Goal: Task Accomplishment & Management: Manage account settings

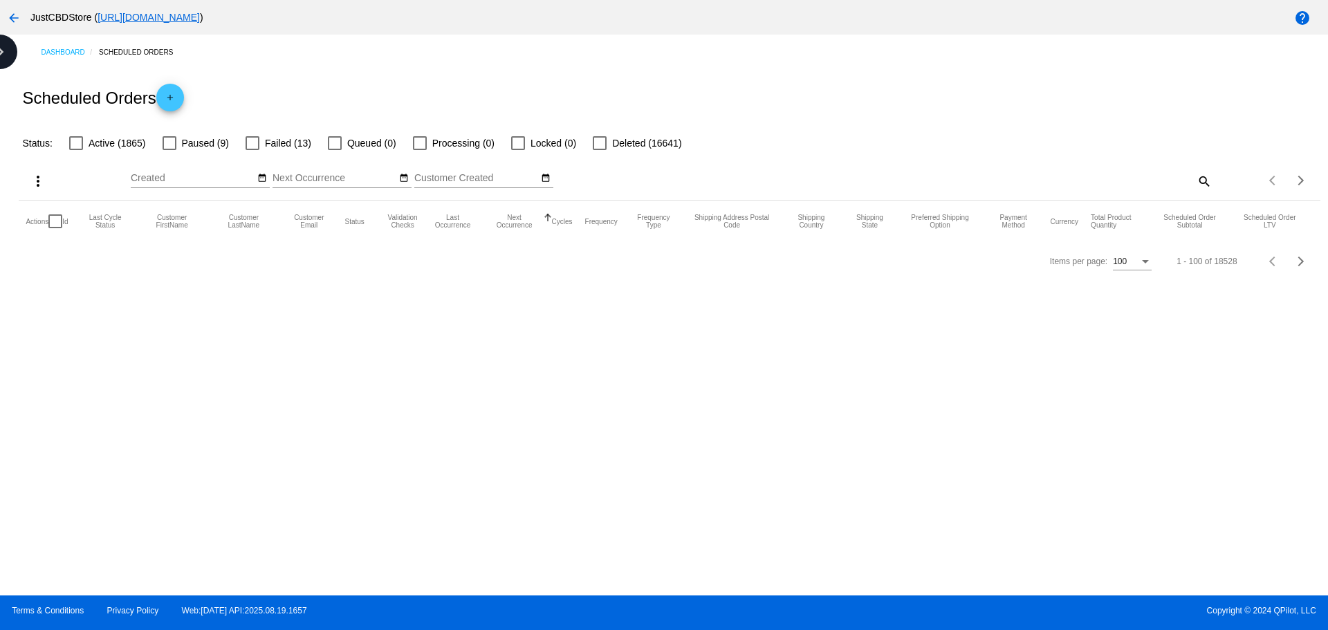
click at [1204, 183] on mat-icon "search" at bounding box center [1203, 180] width 17 height 21
click at [924, 174] on div "Search" at bounding box center [1049, 174] width 324 height 27
click at [922, 175] on input "Search" at bounding box center [1049, 178] width 324 height 11
paste input "rtroubal63@sbcglobal.net"
type input "rtroubal63@sbcglobal.net"
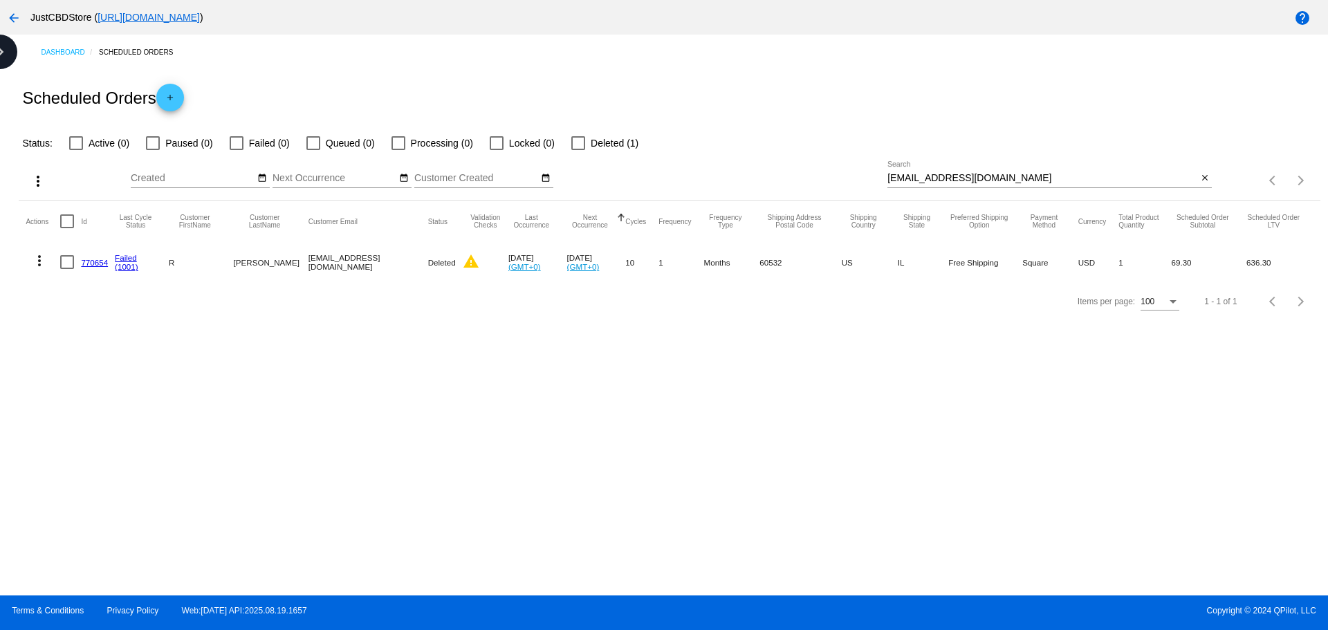
click at [93, 261] on link "770654" at bounding box center [94, 262] width 27 height 9
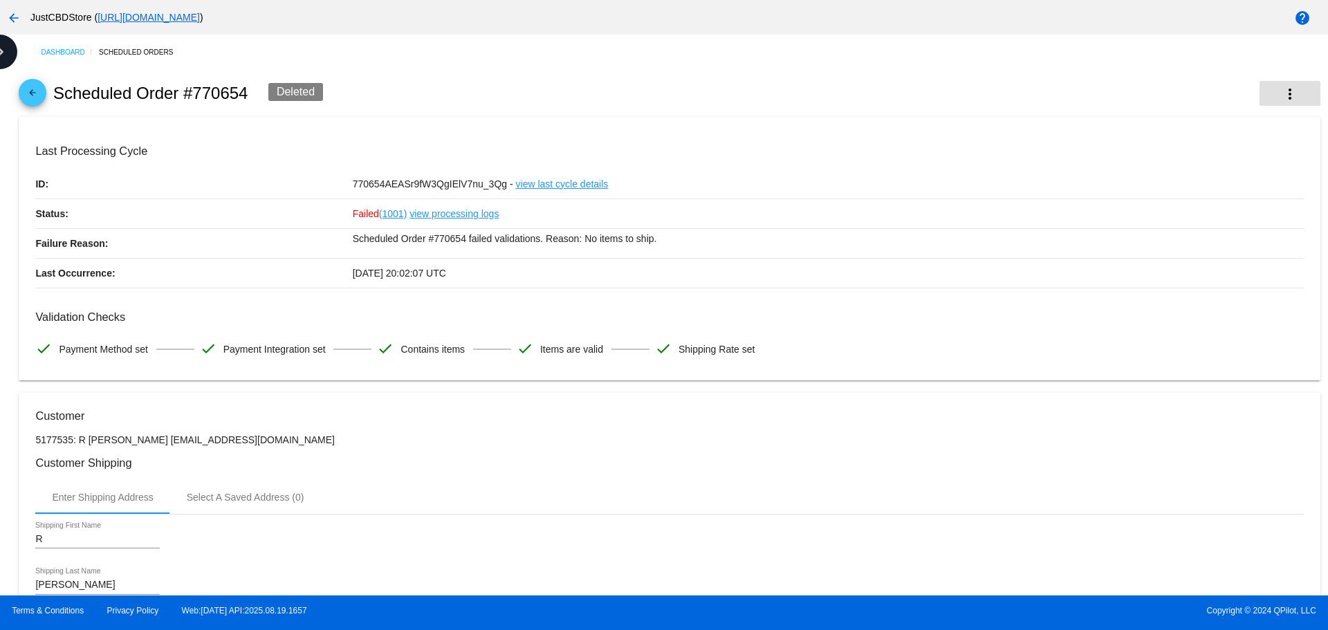
click at [1283, 91] on mat-icon "more_vert" at bounding box center [1289, 94] width 17 height 17
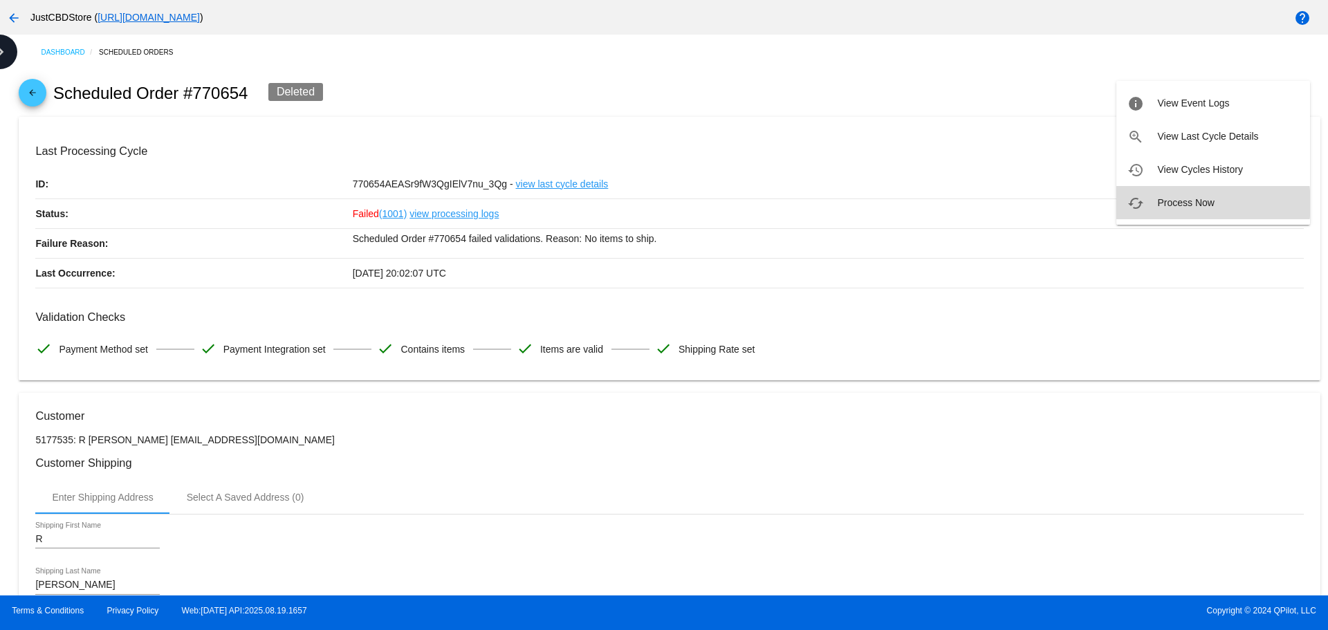
click at [1189, 203] on span "Process Now" at bounding box center [1185, 202] width 57 height 11
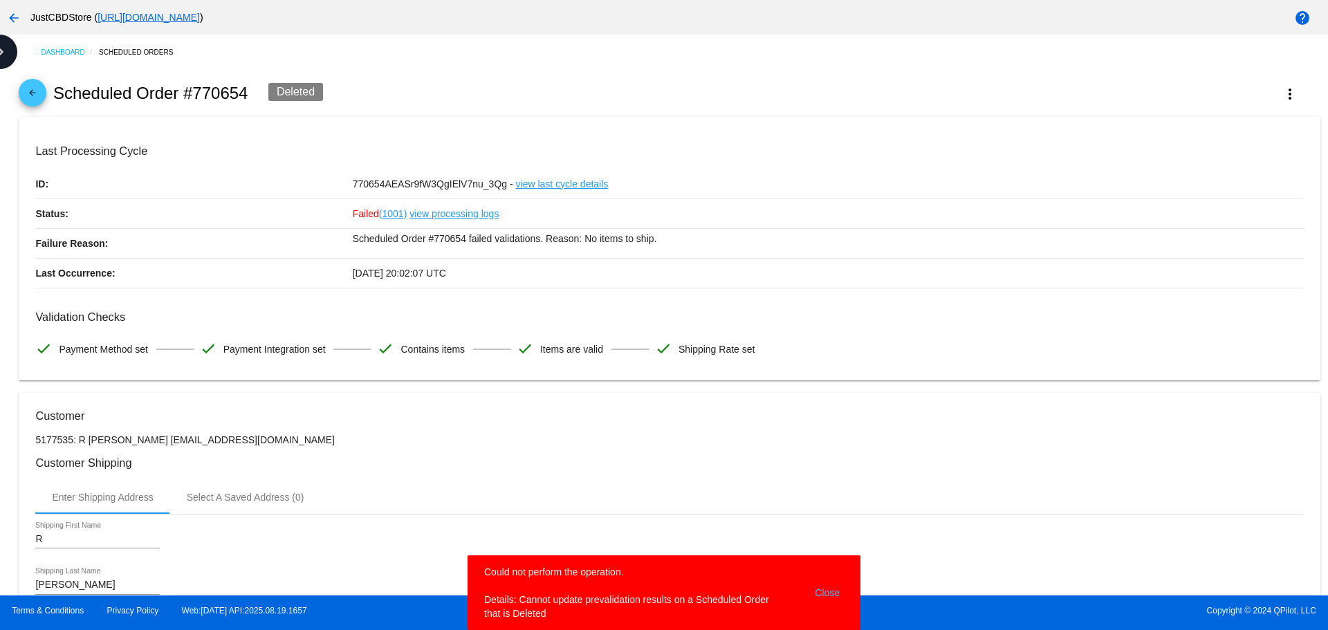
click at [835, 597] on button "Close" at bounding box center [826, 592] width 33 height 55
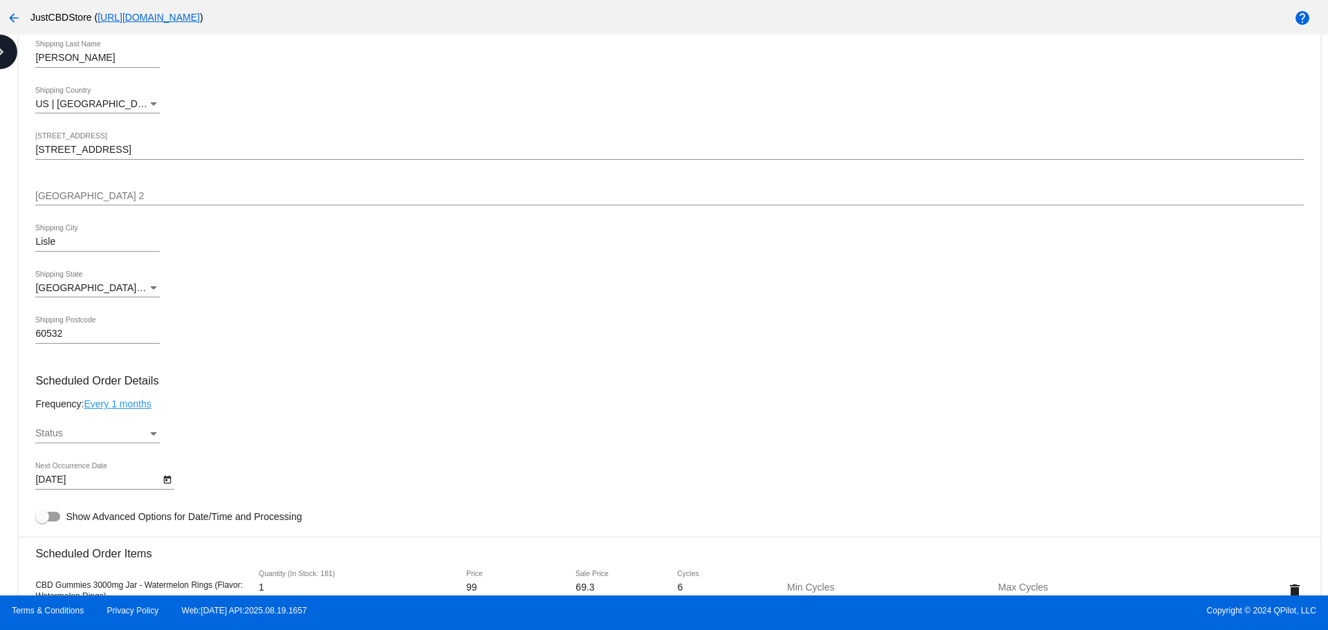
scroll to position [553, 0]
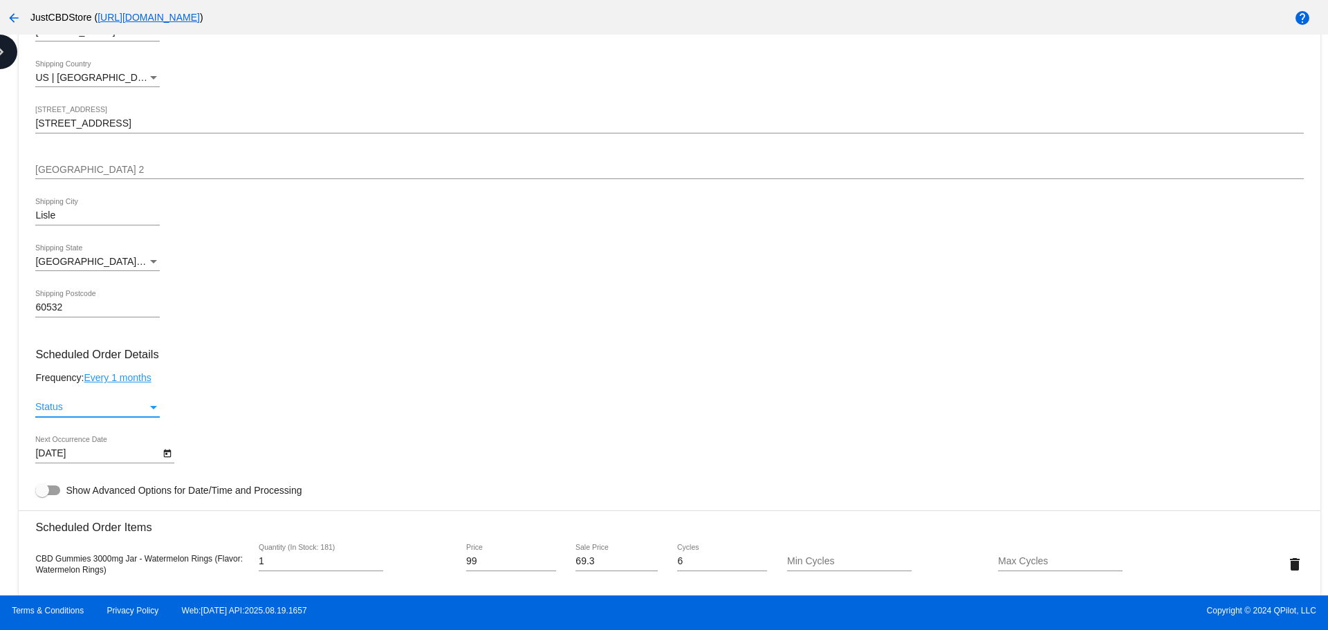
click at [129, 407] on div "Status" at bounding box center [91, 407] width 112 height 11
click at [81, 411] on span "Active" at bounding box center [97, 407] width 124 height 29
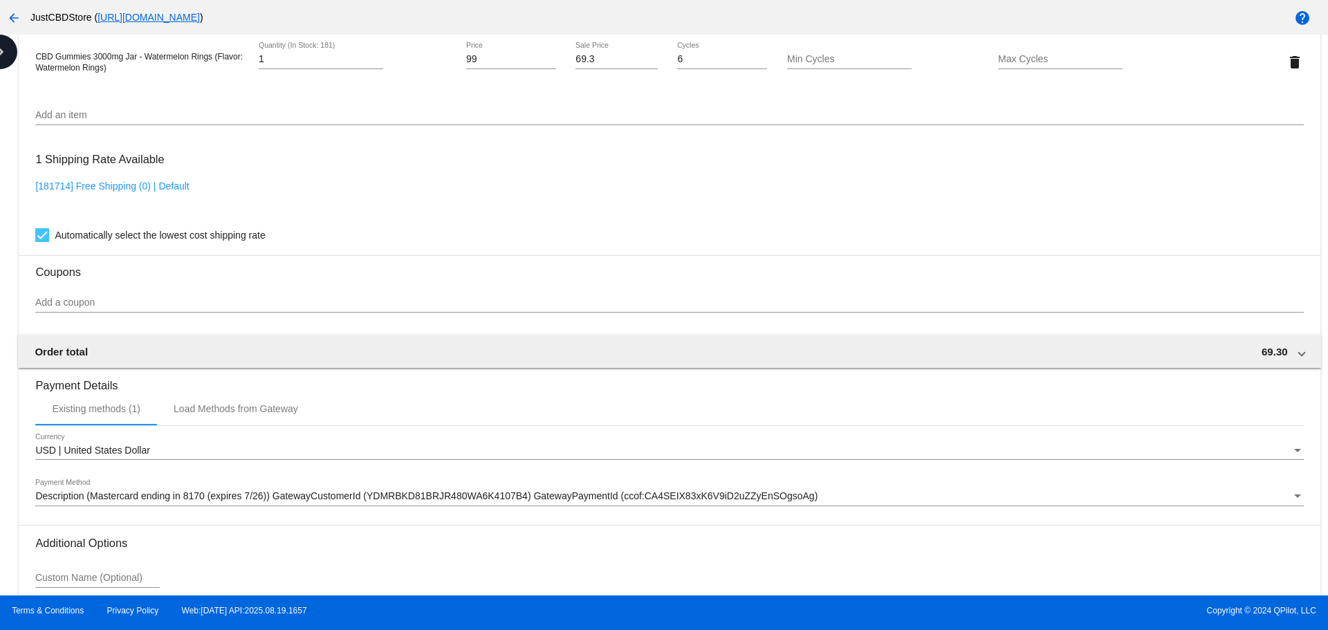
scroll to position [1175, 0]
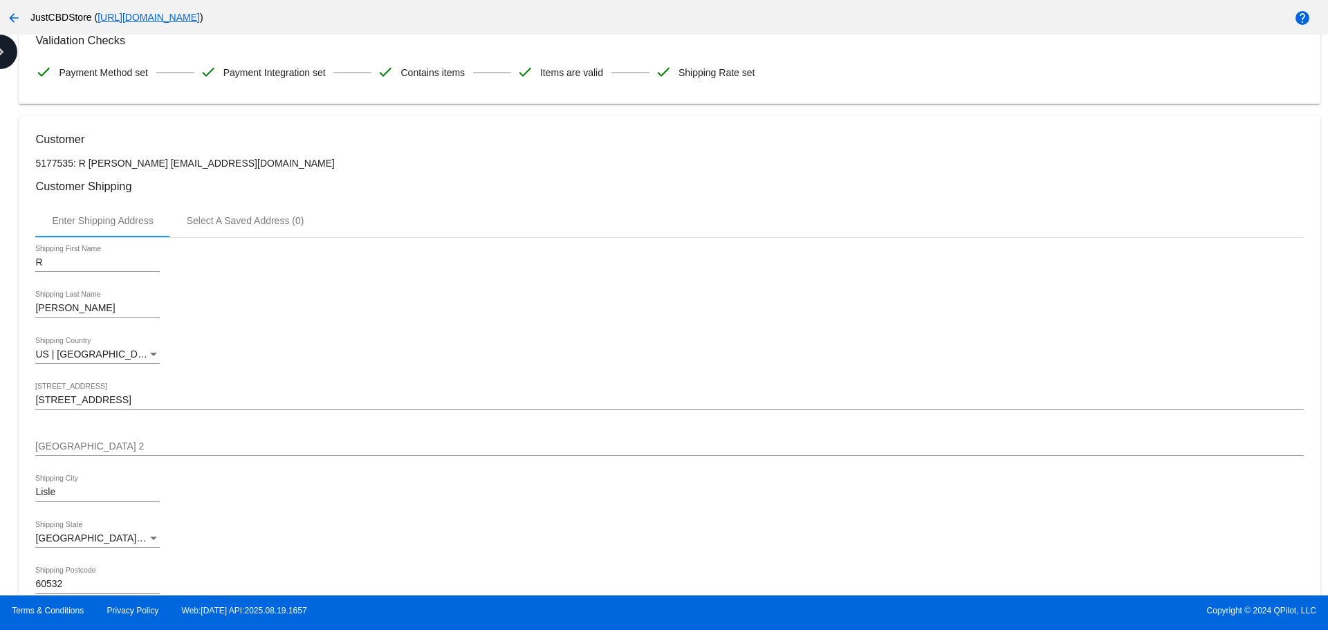
scroll to position [0, 0]
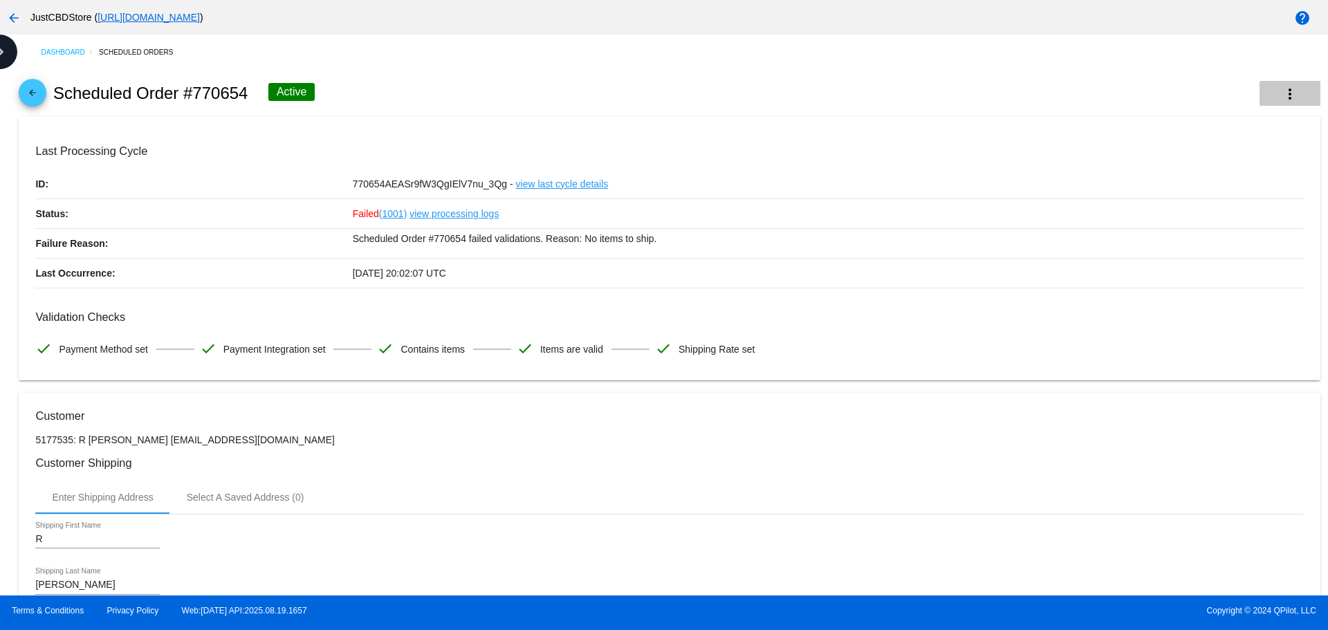
click at [1281, 90] on mat-icon "more_vert" at bounding box center [1289, 94] width 17 height 17
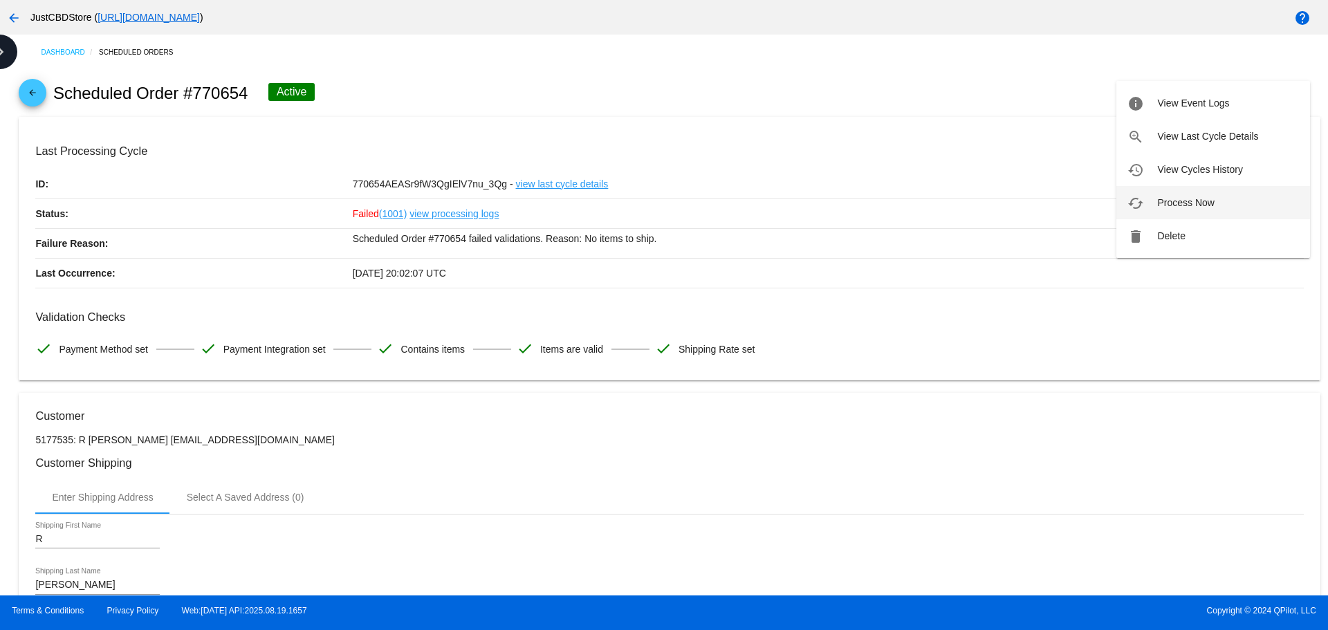
click at [1171, 207] on span "Process Now" at bounding box center [1185, 202] width 57 height 11
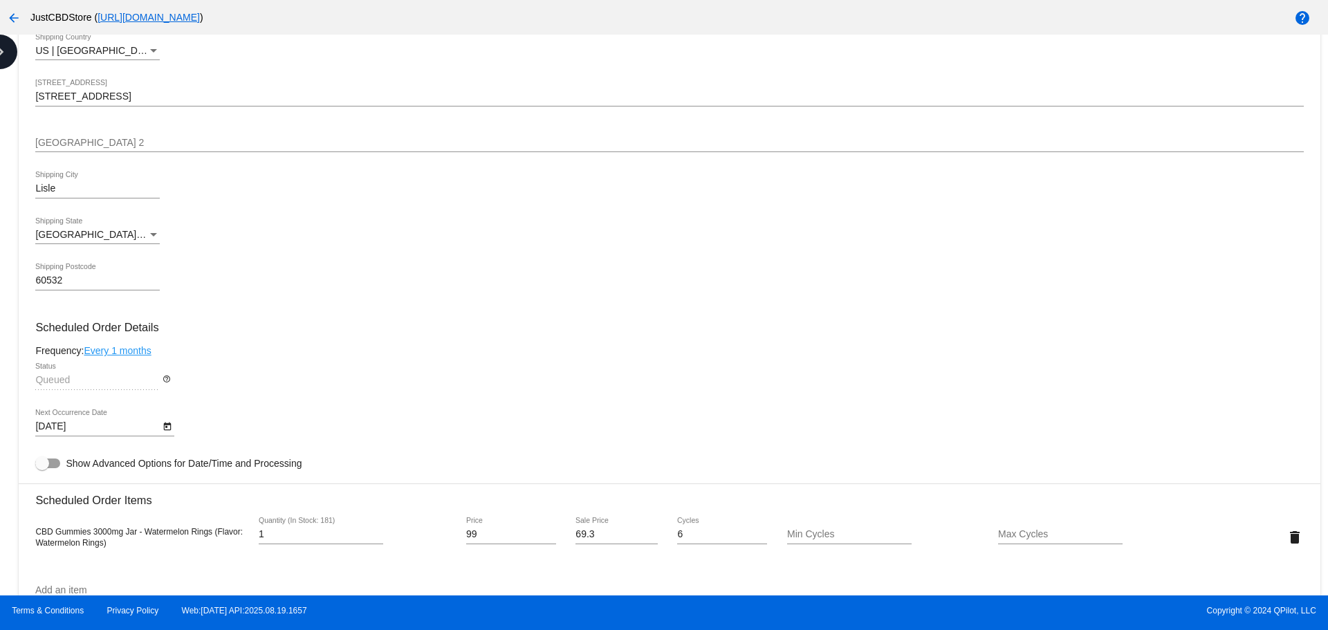
scroll to position [553, 0]
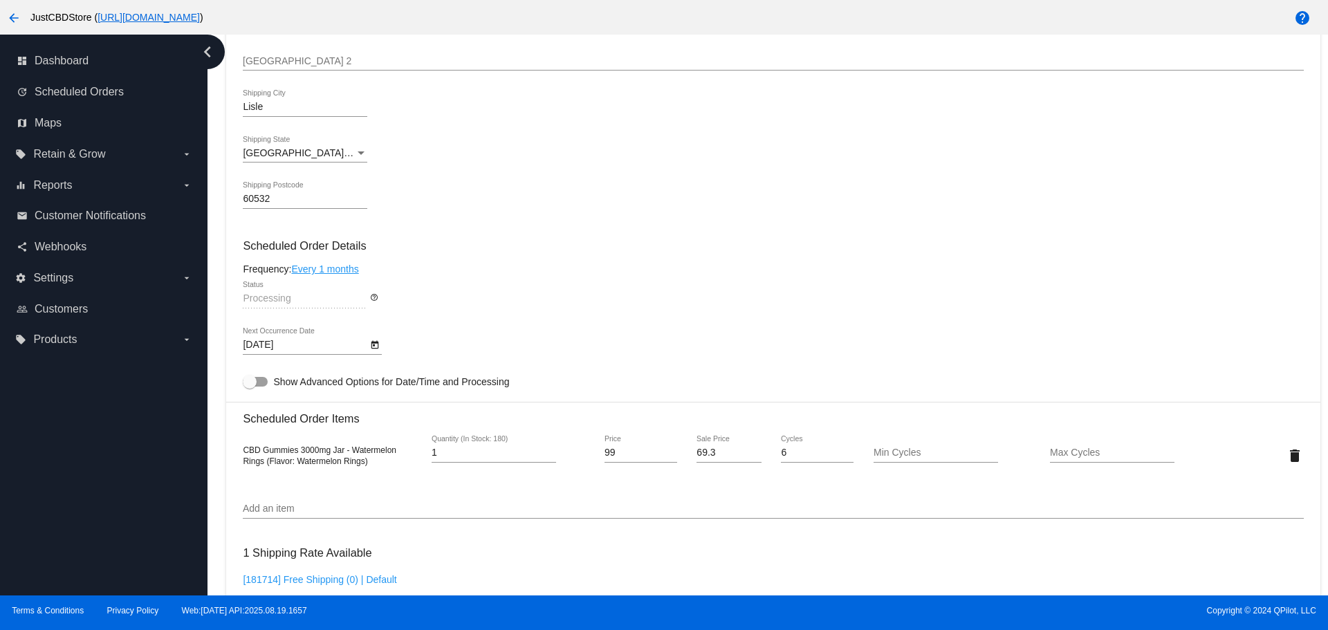
scroll to position [622, 0]
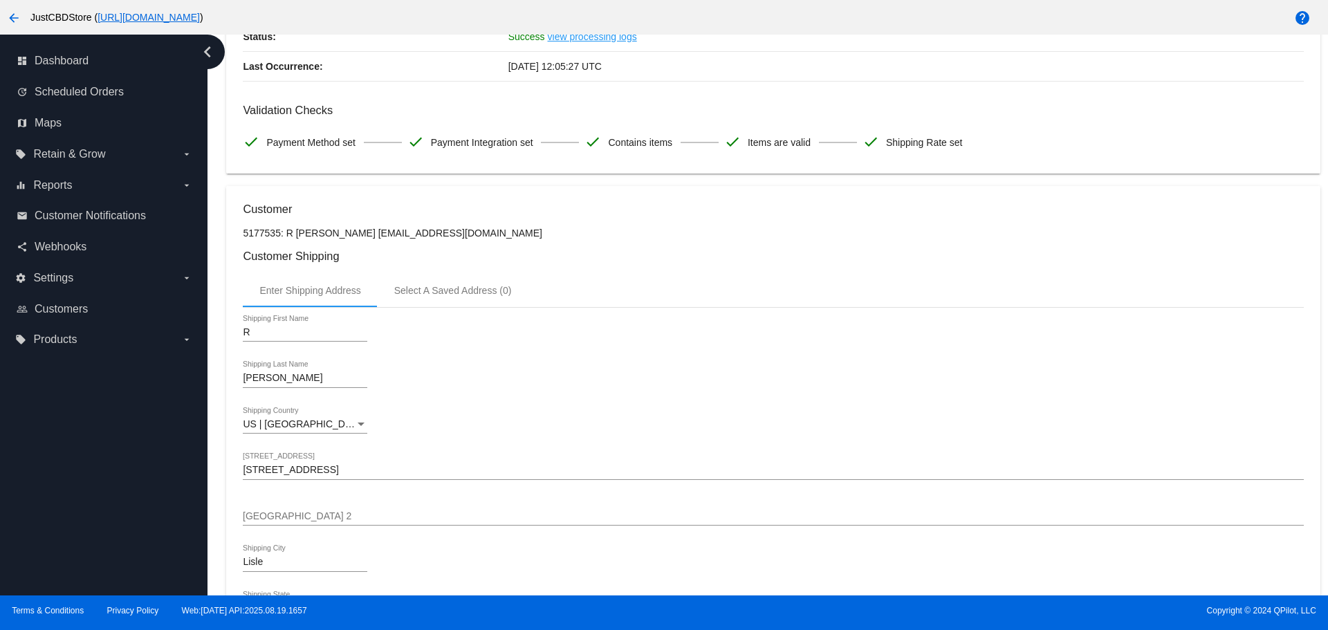
scroll to position [138, 0]
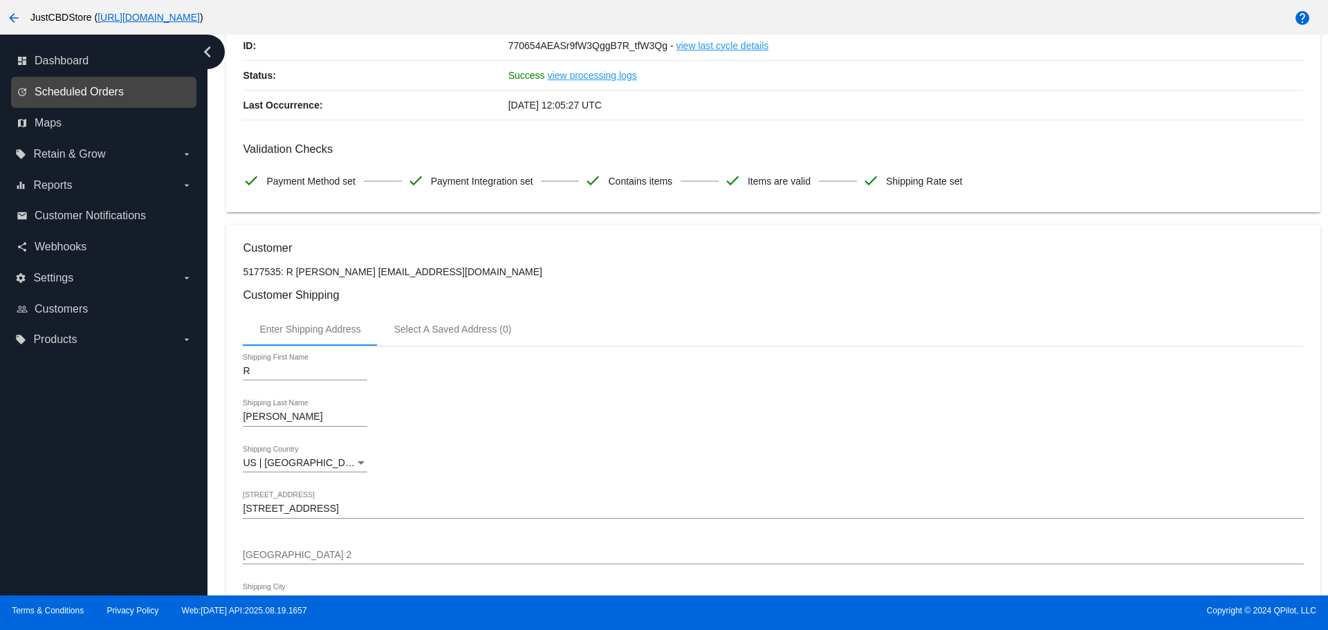
click at [92, 89] on span "Scheduled Orders" at bounding box center [79, 92] width 89 height 12
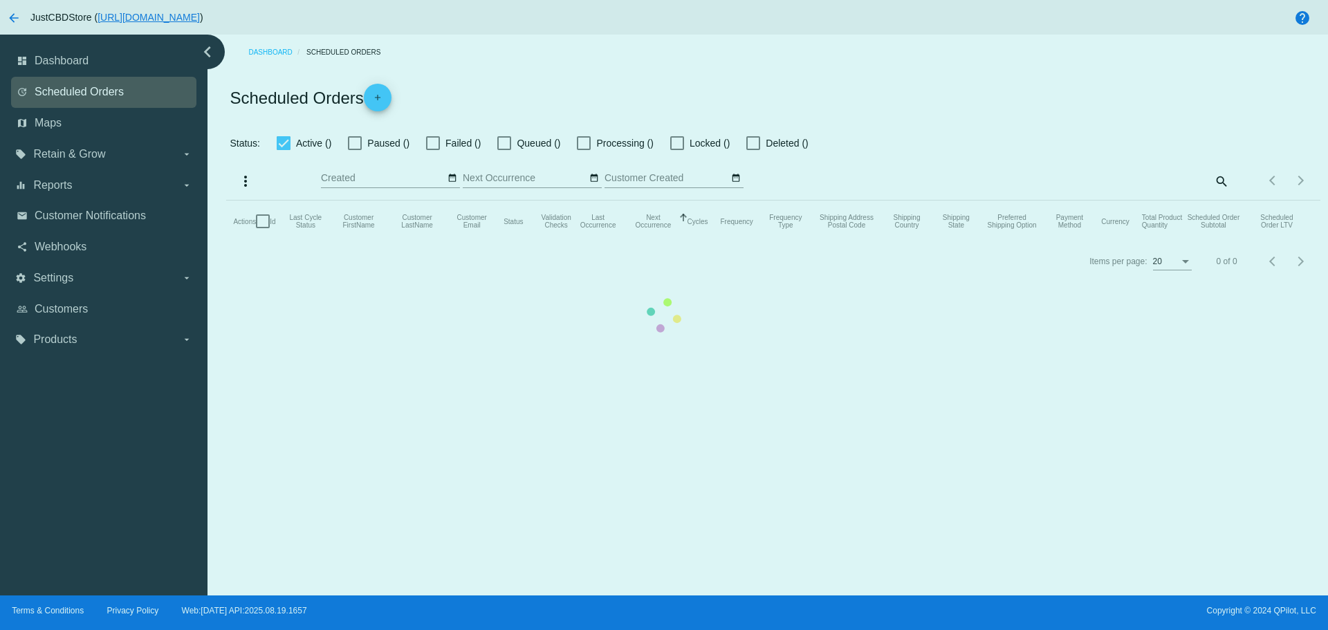
checkbox input "false"
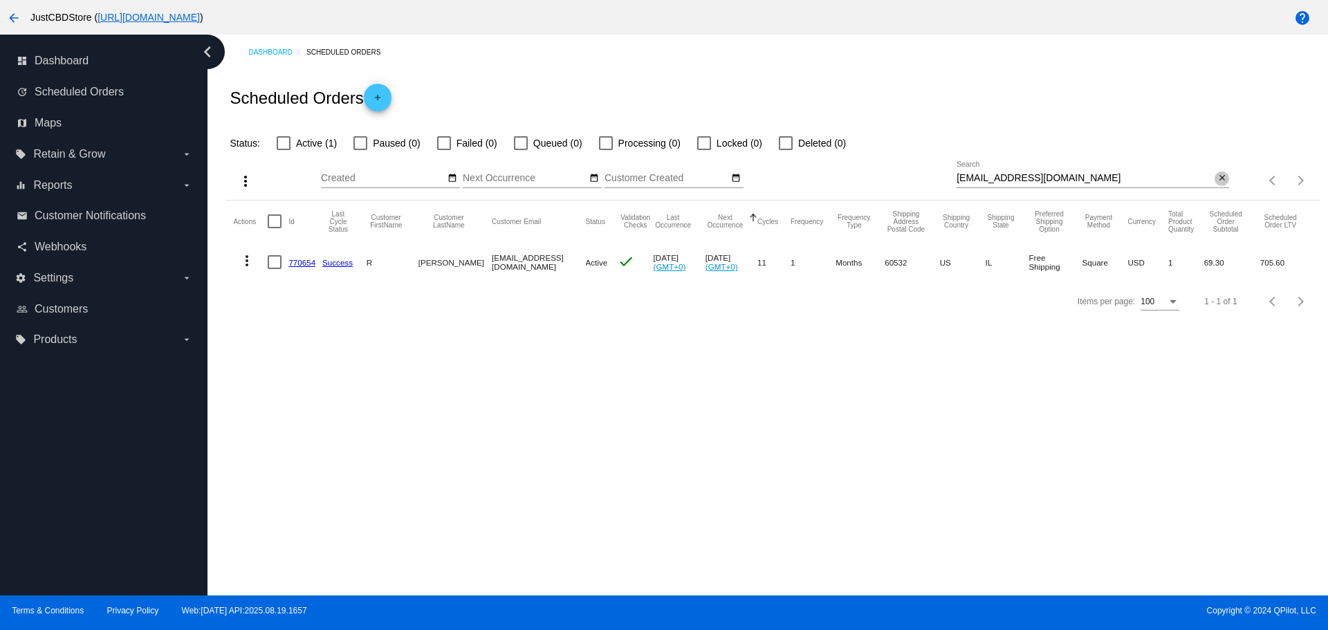
click at [1220, 178] on mat-icon "close" at bounding box center [1222, 178] width 10 height 11
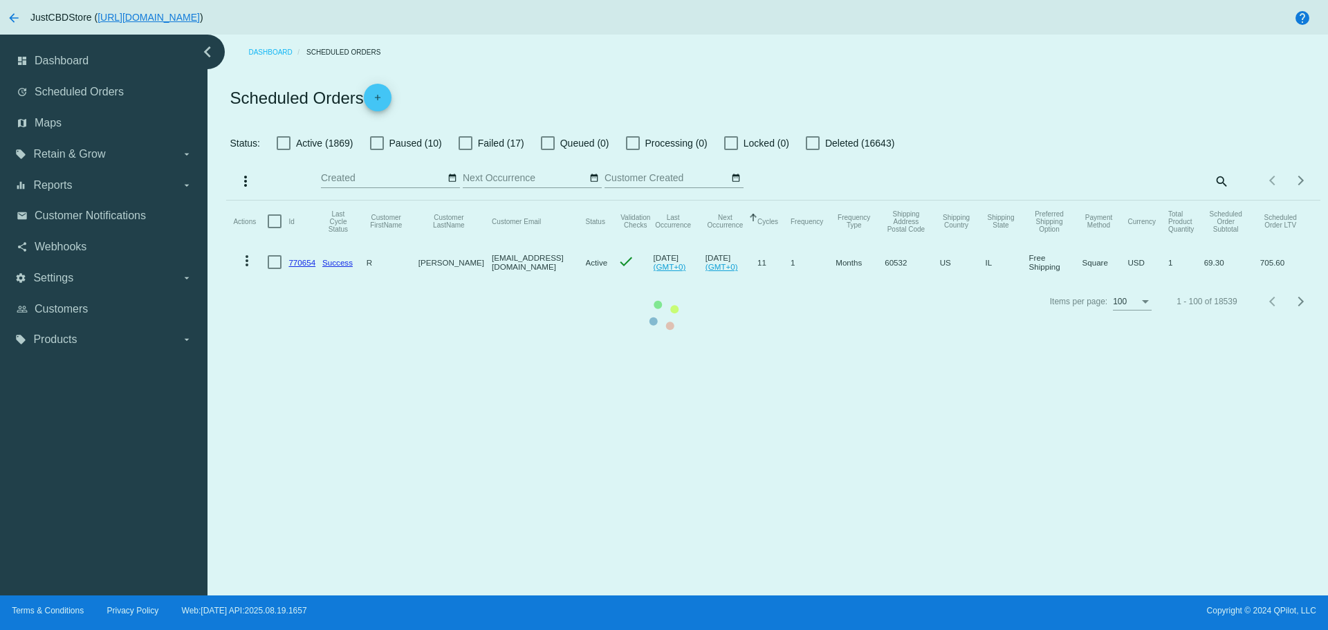
click at [226, 201] on mat-table "Actions Id Last Cycle Status Customer FirstName Customer LastName Customer Emai…" at bounding box center [772, 242] width 1093 height 82
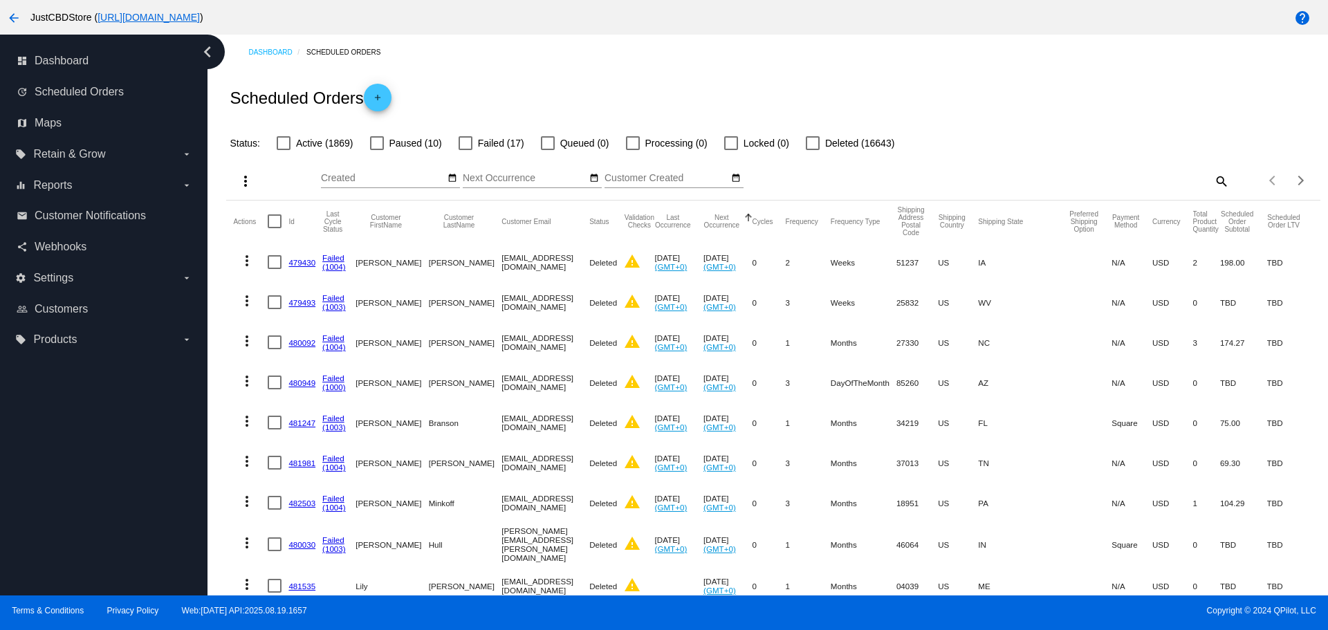
click at [87, 91] on span "Scheduled Orders" at bounding box center [79, 92] width 89 height 12
click at [469, 142] on div at bounding box center [465, 143] width 14 height 14
click at [465, 150] on input "Failed (17)" at bounding box center [465, 150] width 1 height 1
checkbox input "true"
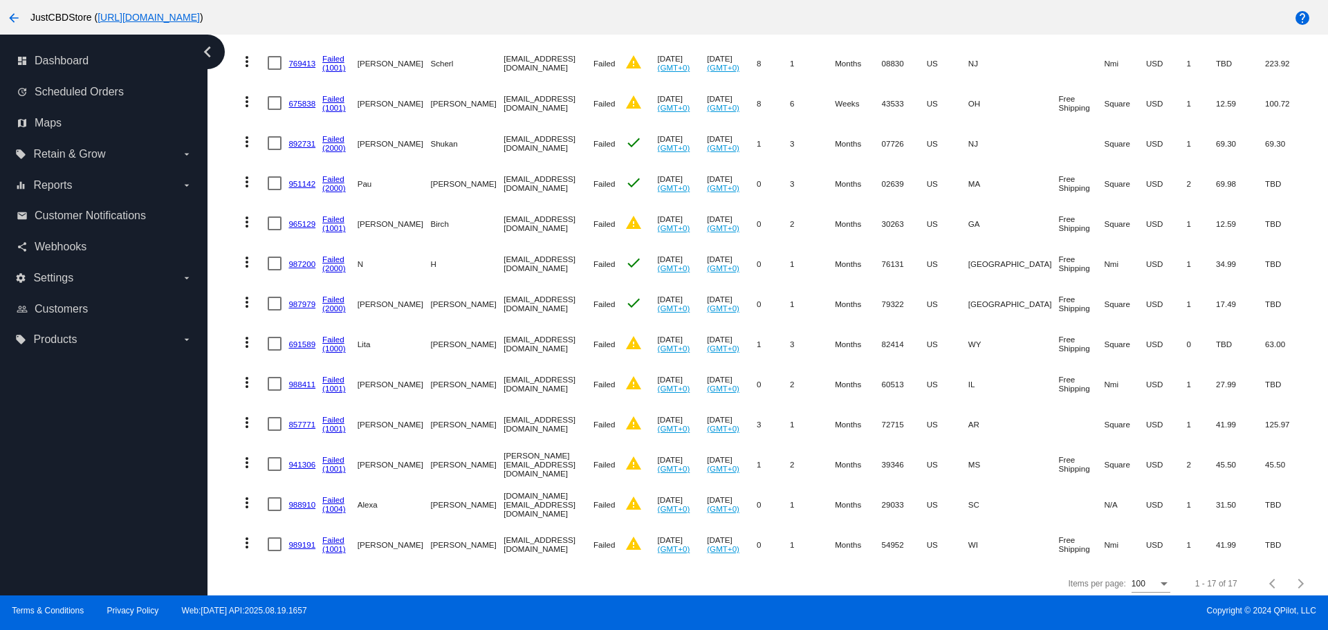
scroll to position [404, 0]
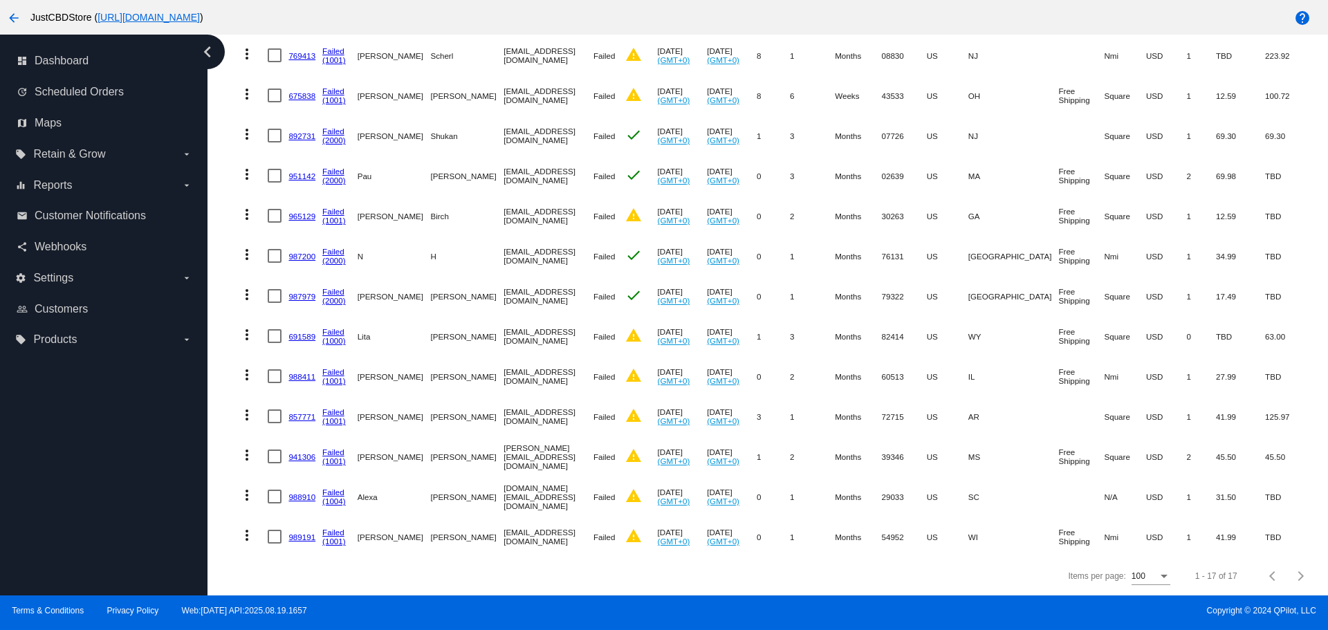
click at [297, 532] on link "989191" at bounding box center [301, 536] width 27 height 9
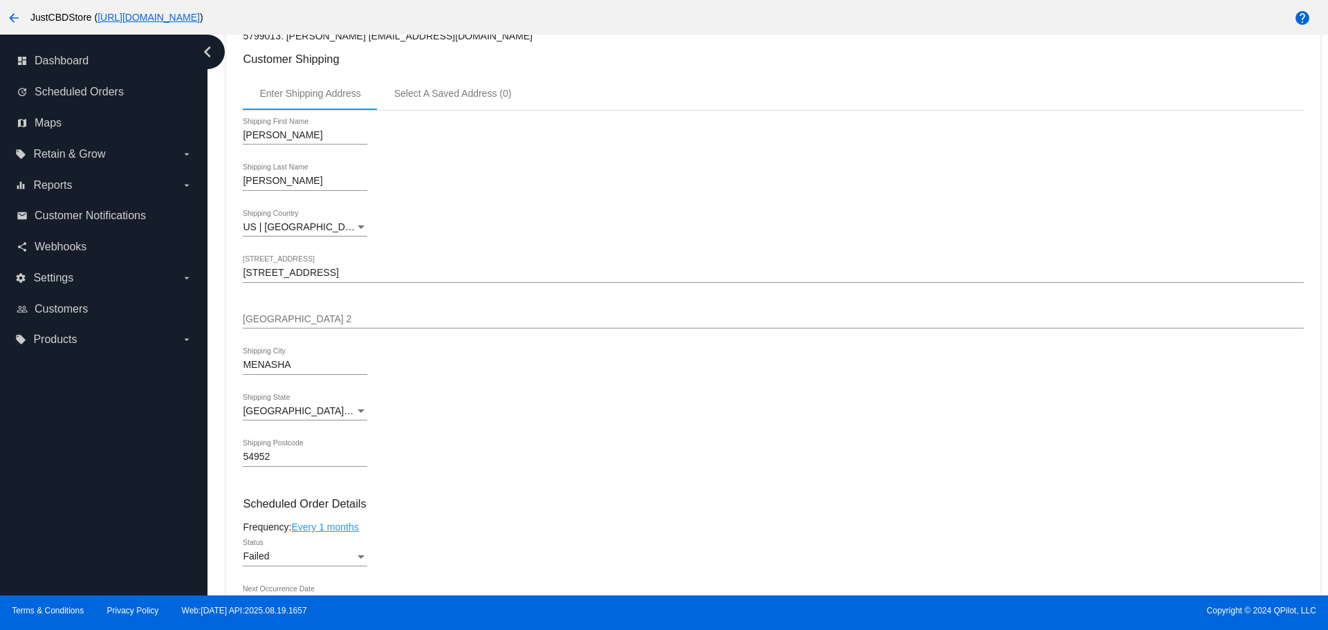
scroll to position [277, 0]
